Goal: Information Seeking & Learning: Learn about a topic

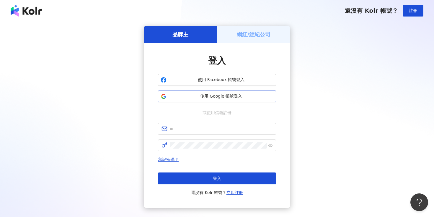
click at [189, 98] on span "使用 Google 帳號登入" at bounding box center [221, 97] width 104 height 6
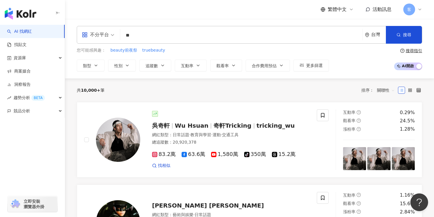
type input "*"
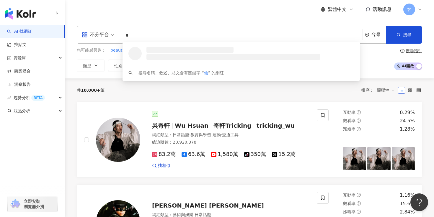
type input "*"
